Goal: Task Accomplishment & Management: Use online tool/utility

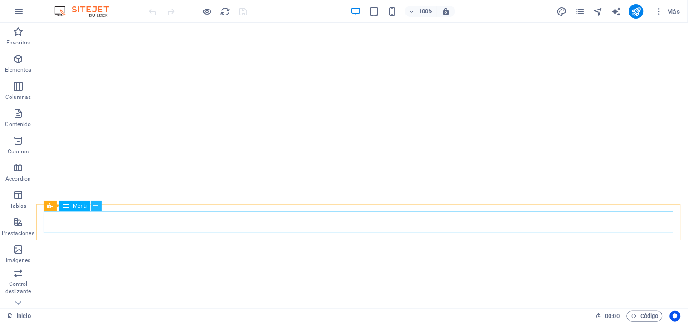
click at [94, 207] on icon at bounding box center [96, 206] width 5 height 10
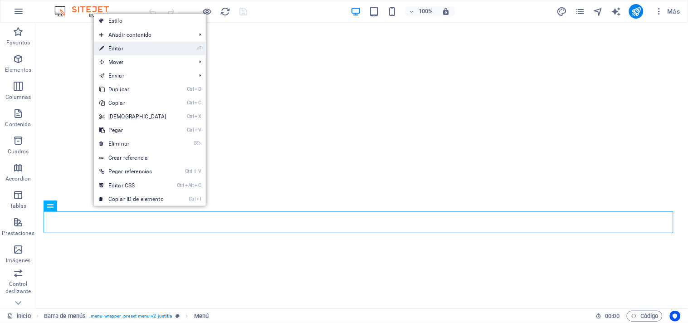
click at [118, 44] on link "⏎ Editar" at bounding box center [133, 49] width 78 height 14
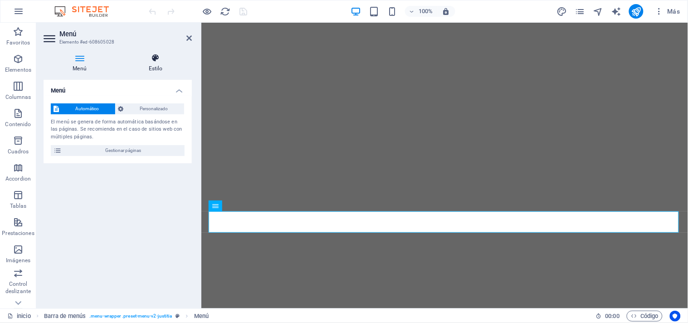
click at [153, 63] on h4 "Estilo" at bounding box center [155, 63] width 73 height 19
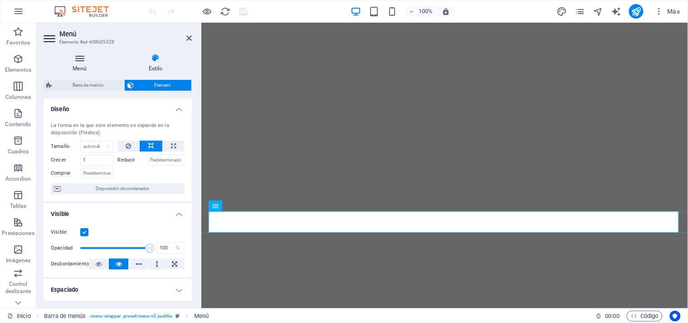
click at [83, 63] on h4 "Menú" at bounding box center [82, 63] width 76 height 19
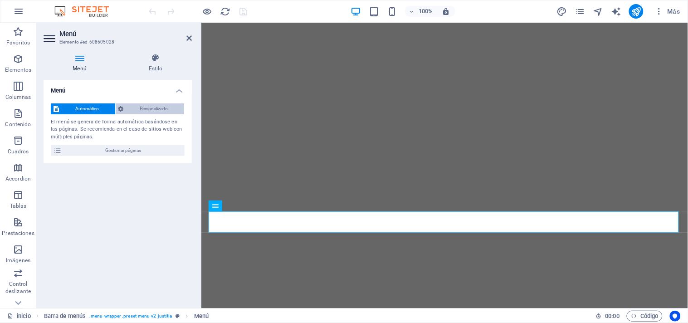
click at [145, 109] on span "Personalizado" at bounding box center [154, 108] width 55 height 11
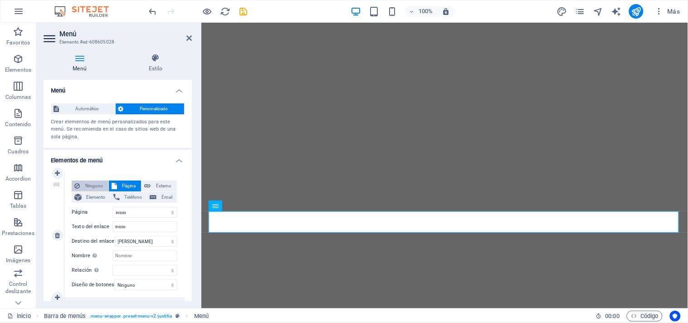
click at [96, 182] on span "Ninguno" at bounding box center [94, 186] width 23 height 11
select select
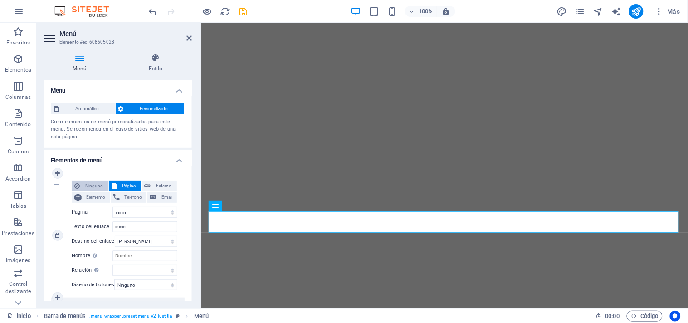
select select
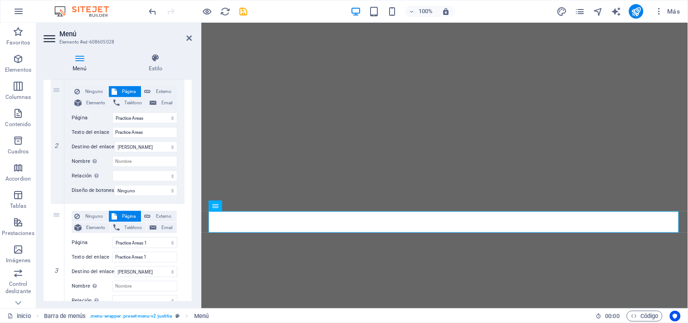
scroll to position [167, 0]
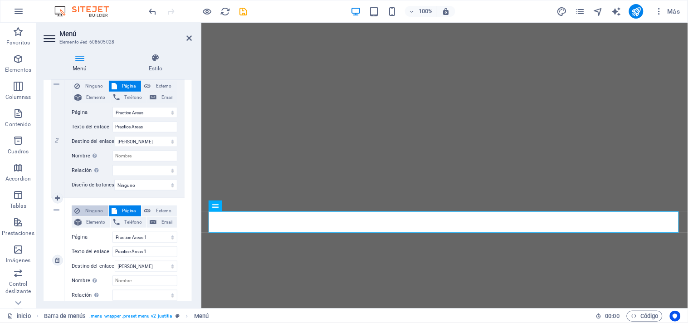
click at [92, 209] on span "Ninguno" at bounding box center [94, 211] width 23 height 11
select select
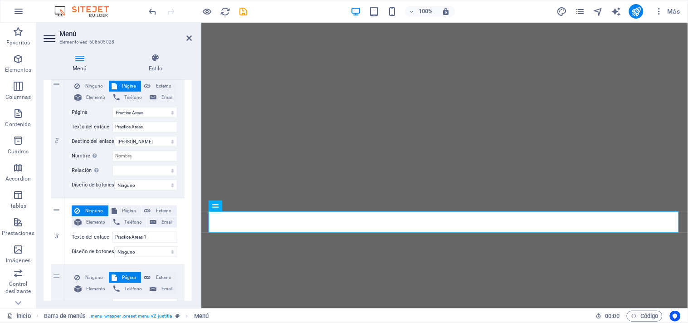
drag, startPoint x: 190, startPoint y: 160, endPoint x: 192, endPoint y: 179, distance: 18.7
click at [192, 182] on div "Menú Automático Personalizado Crear elementos de menú personalizados para este …" at bounding box center [118, 190] width 148 height 221
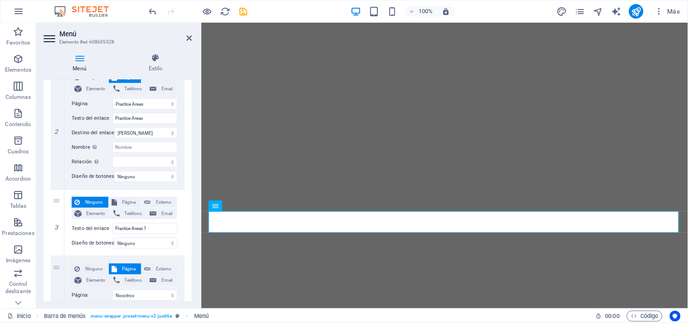
scroll to position [155, 0]
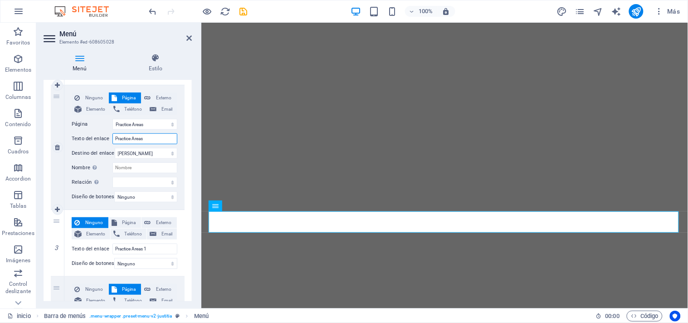
click at [167, 138] on input "Practice Areas" at bounding box center [145, 138] width 65 height 11
type input "P"
select select
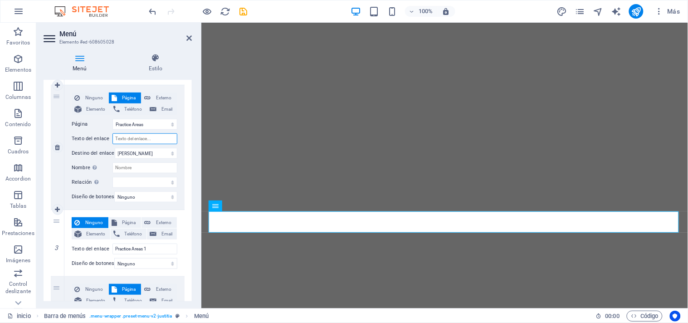
select select
type input "Areas de [GEOGRAPHIC_DATA]"
select select
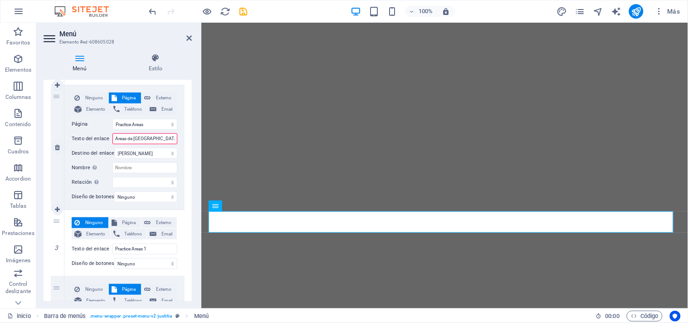
select select
type input "Areas de [GEOGRAPHIC_DATA]"
select select
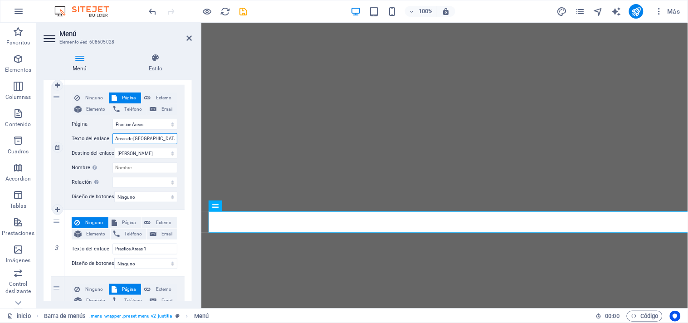
select select
type input "Areas de Practiv"
select select
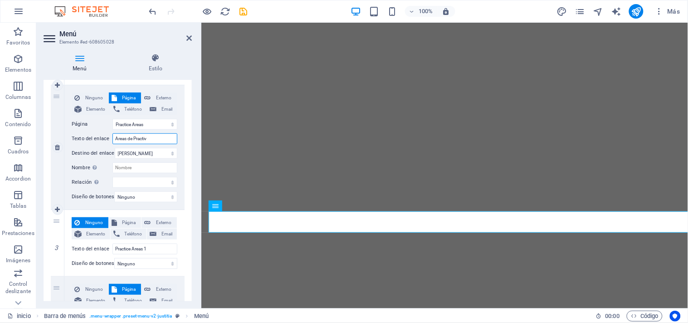
select select
type input "Areas de [GEOGRAPHIC_DATA]"
select select
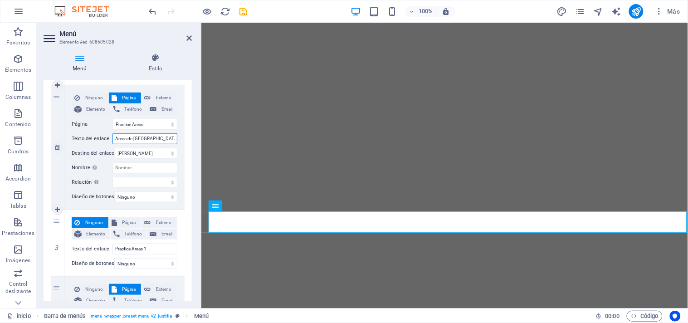
select select
type input "Areas de Pr"
select select
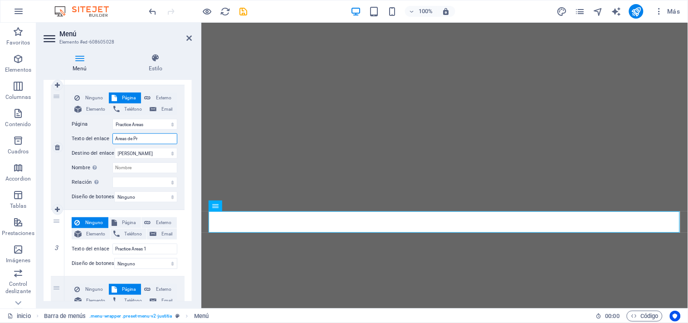
select select
type input "Areas"
select select
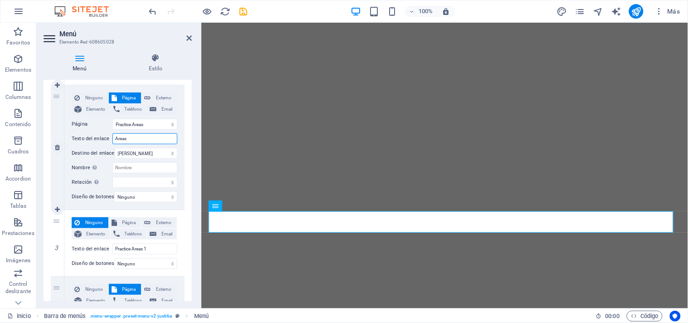
select select
type input "A"
select select
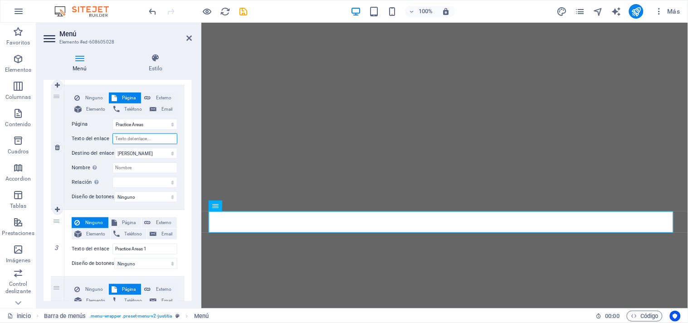
select select
type input "servcioi"
select select
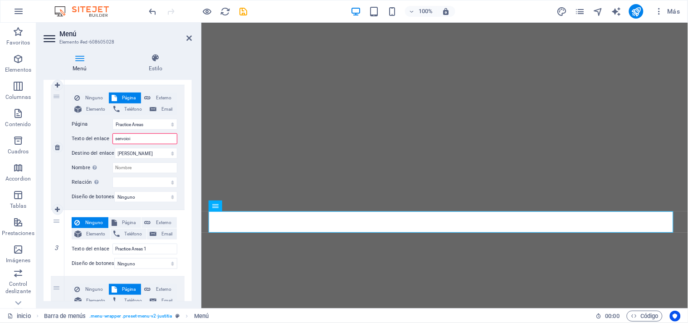
select select
type input "s"
select select
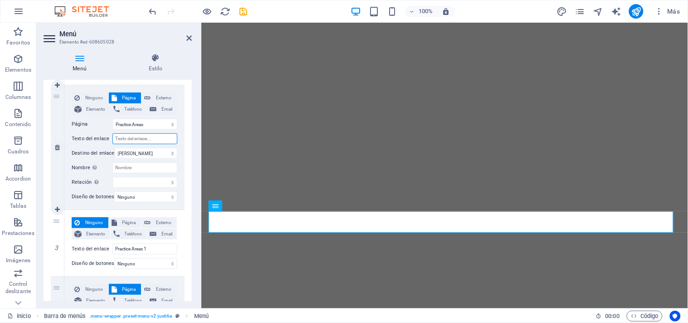
select select
type input "SERVICIOS"
select select
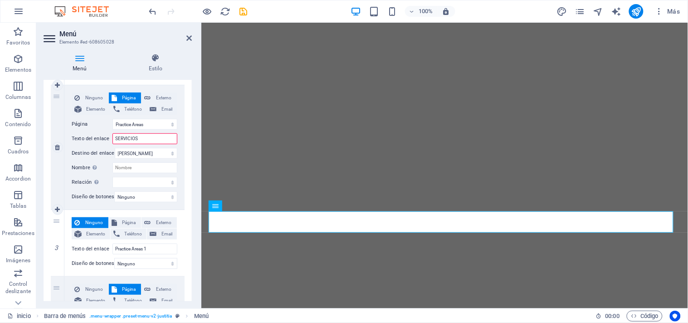
select select
type input "SERVICIOS"
click at [157, 250] on input "Practice Areas 1" at bounding box center [145, 249] width 65 height 11
type input "P"
select select
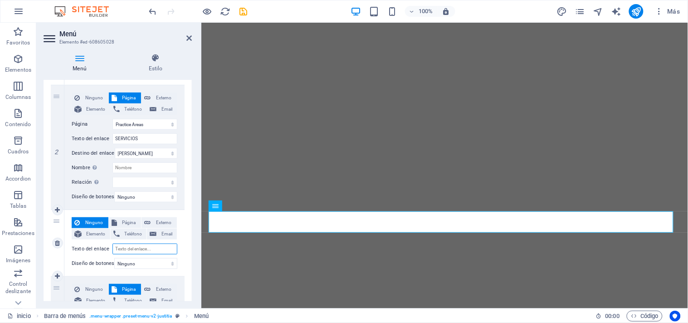
select select
click at [57, 244] on icon at bounding box center [57, 243] width 5 height 6
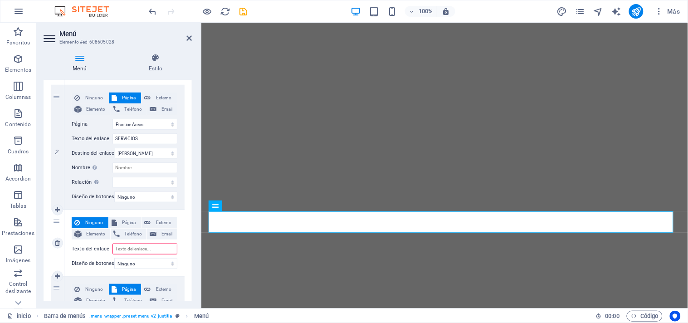
select select
select select "3"
type input "Nosotros"
select select
select select "4"
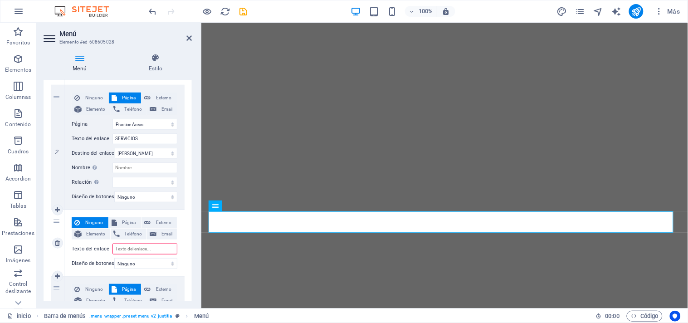
type input "Remates Judiciales"
select select
select select "5"
type input "Contacto"
select select
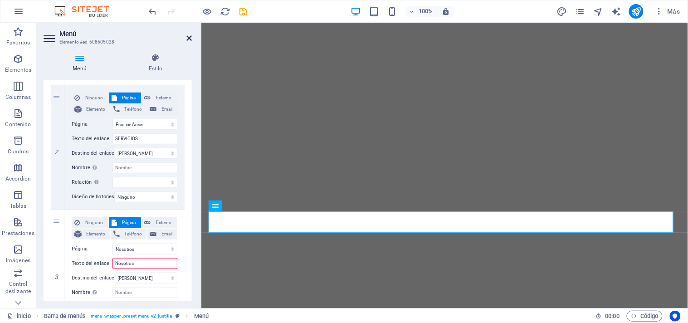
click at [189, 38] on icon at bounding box center [189, 37] width 5 height 7
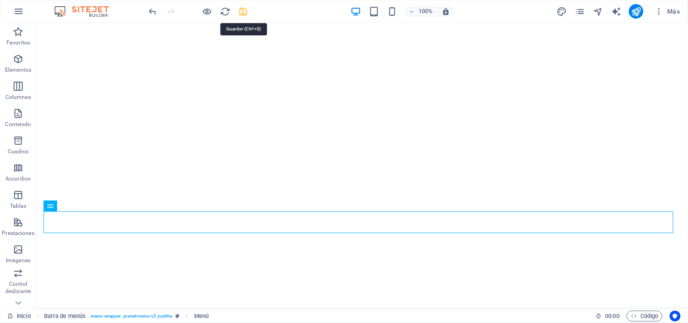
click at [246, 11] on icon "save" at bounding box center [244, 11] width 10 height 10
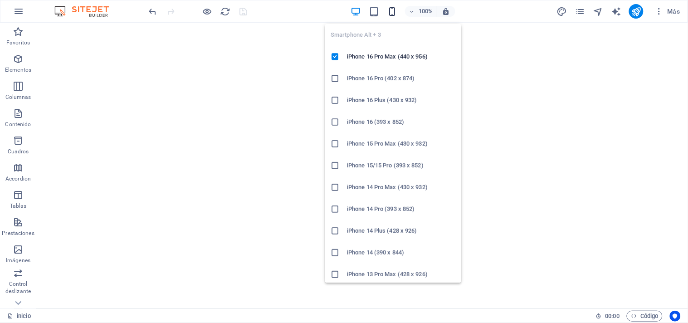
click at [393, 14] on icon "button" at bounding box center [392, 11] width 10 height 10
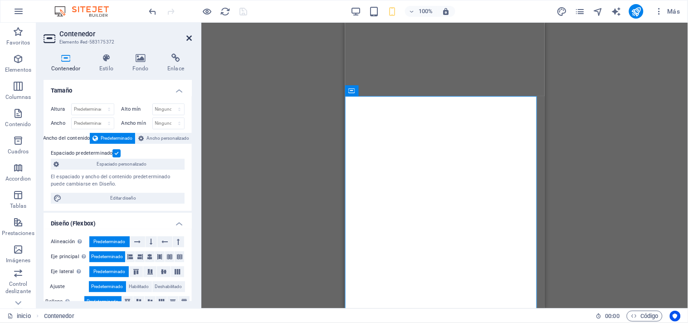
click at [189, 39] on icon at bounding box center [189, 37] width 5 height 7
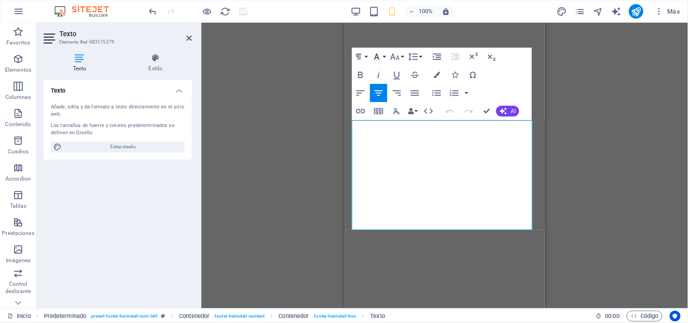
click at [378, 59] on icon "button" at bounding box center [377, 56] width 11 height 11
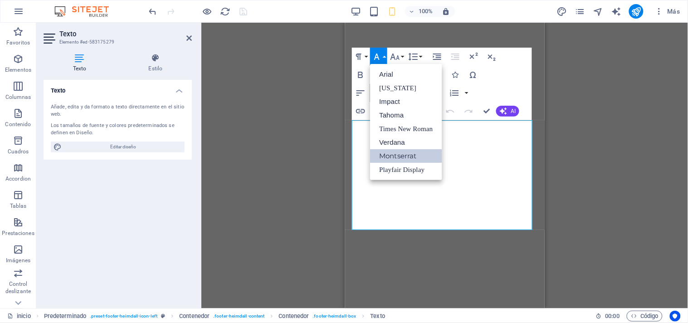
scroll to position [0, 0]
click at [394, 56] on icon "button" at bounding box center [396, 57] width 10 height 6
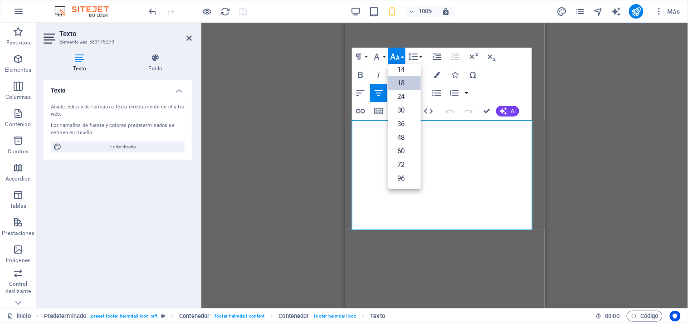
scroll to position [73, 0]
click at [330, 80] on div "Arrastra aquí para reemplazar el contenido existente. Si quieres crear un eleme…" at bounding box center [444, 166] width 487 height 286
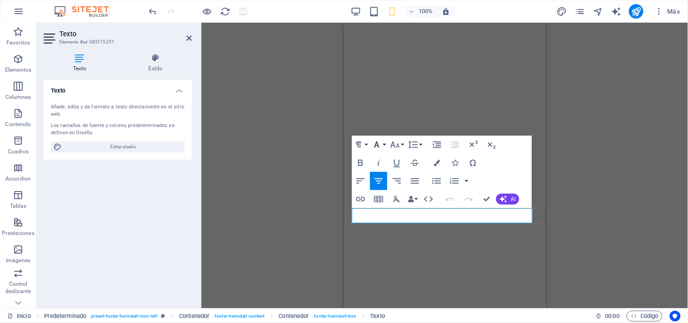
click at [378, 146] on icon "button" at bounding box center [376, 145] width 5 height 6
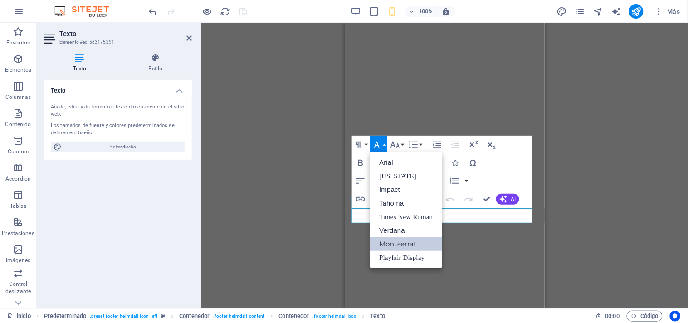
scroll to position [0, 0]
click at [395, 240] on link "Montserrat" at bounding box center [406, 244] width 72 height 14
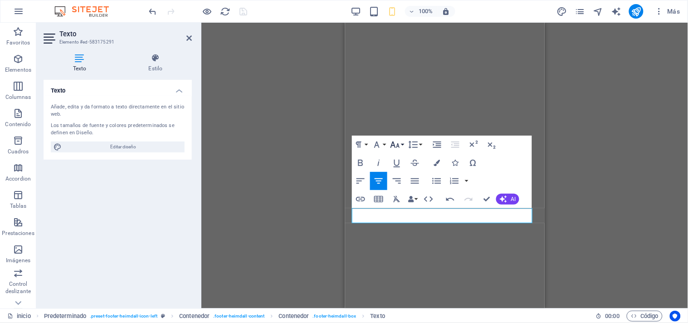
click at [401, 146] on button "Font Size" at bounding box center [396, 145] width 17 height 18
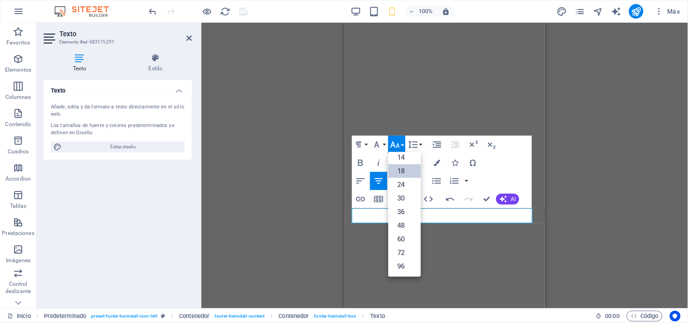
scroll to position [73, 0]
click at [403, 172] on link "18" at bounding box center [404, 172] width 33 height 14
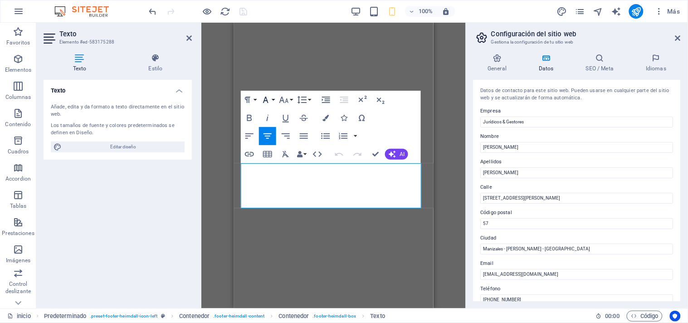
click at [269, 97] on icon "button" at bounding box center [265, 99] width 11 height 11
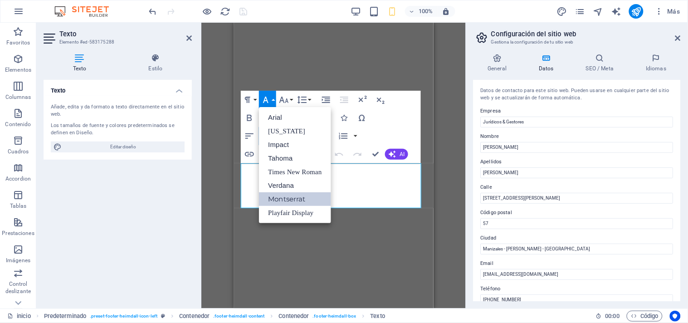
scroll to position [0, 0]
click at [283, 197] on link "Montserrat" at bounding box center [295, 199] width 72 height 14
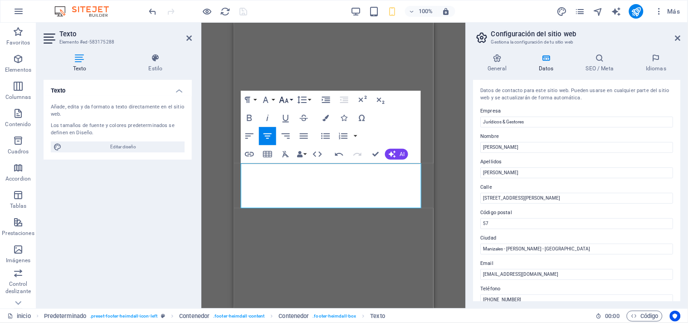
click at [286, 100] on icon "button" at bounding box center [284, 99] width 11 height 11
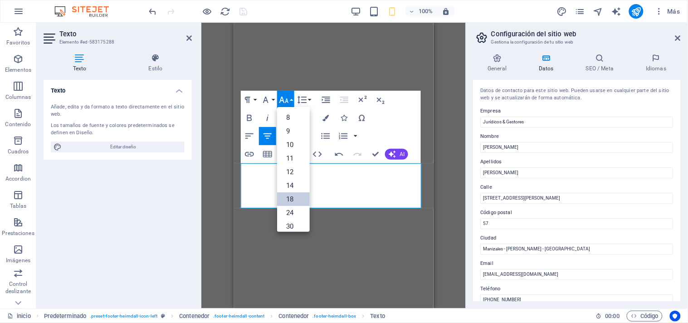
click at [294, 198] on link "18" at bounding box center [293, 199] width 33 height 14
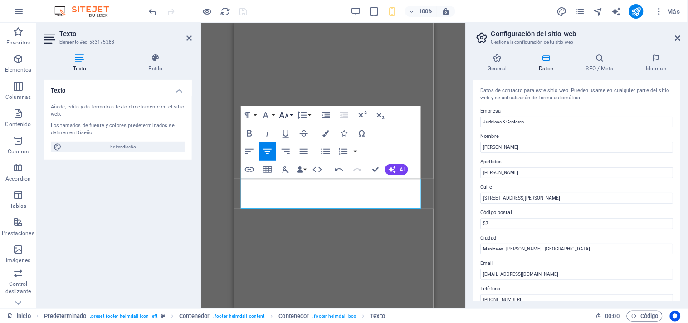
click at [285, 113] on icon "button" at bounding box center [284, 115] width 11 height 11
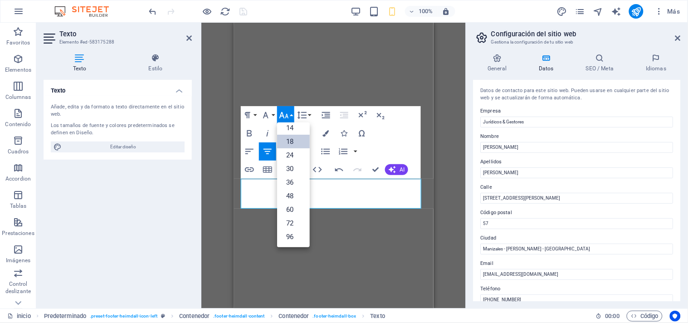
scroll to position [73, 0]
click at [289, 157] on link "24" at bounding box center [293, 156] width 33 height 14
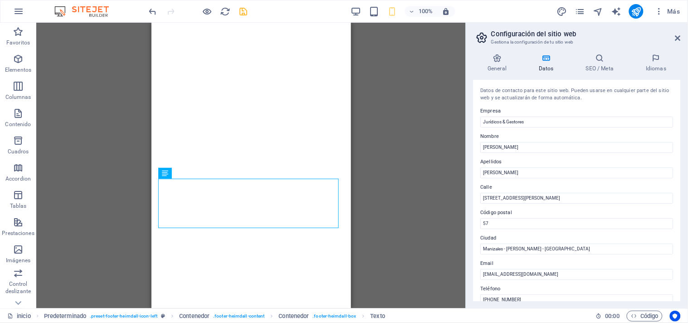
click at [374, 159] on div "H1 Banner Banner Contenedor Texto Barra de información Contenedor Barra de info…" at bounding box center [251, 166] width 430 height 286
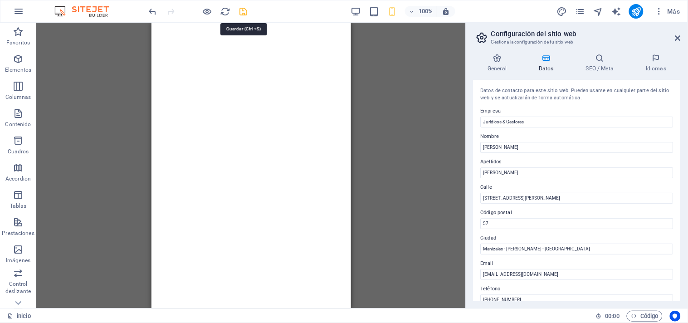
click at [241, 12] on icon "save" at bounding box center [244, 11] width 10 height 10
